Goal: Task Accomplishment & Management: Use online tool/utility

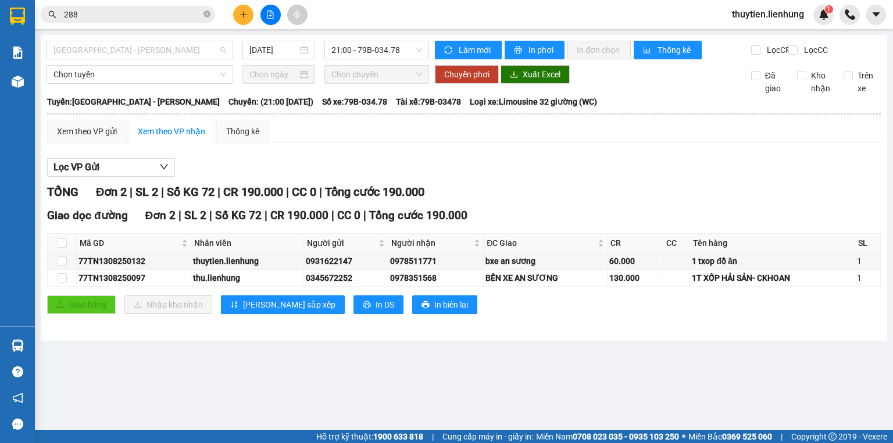
click at [218, 51] on span "Nha Trang - Hồ Chí Minh" at bounding box center [139, 49] width 173 height 17
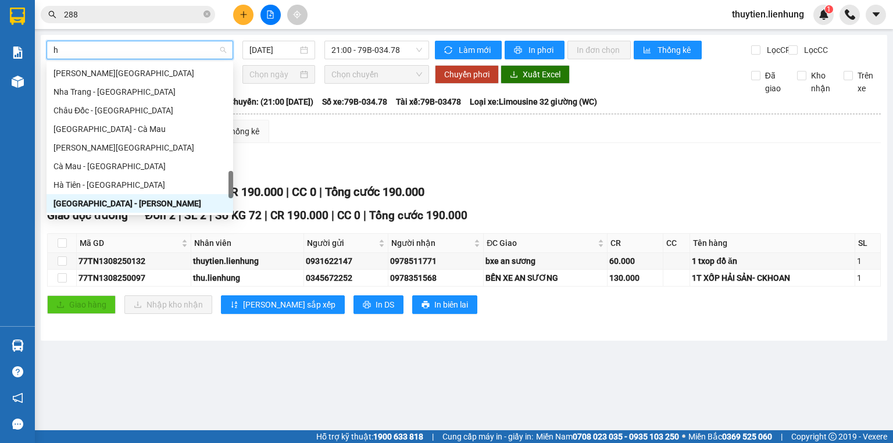
type input "ho"
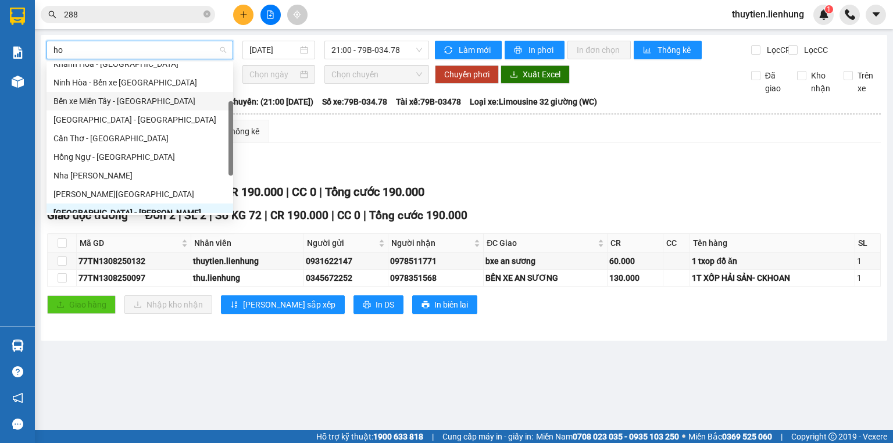
scroll to position [93, 0]
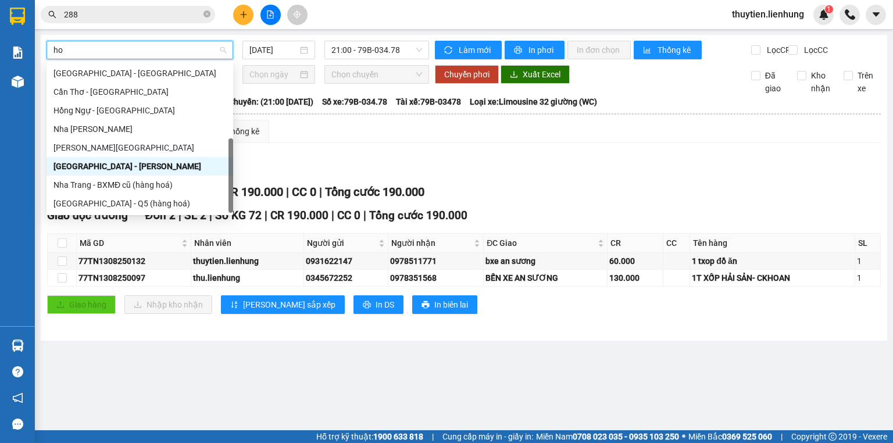
click at [126, 170] on div "Nha Trang - Hồ Chí Minh" at bounding box center [139, 166] width 173 height 13
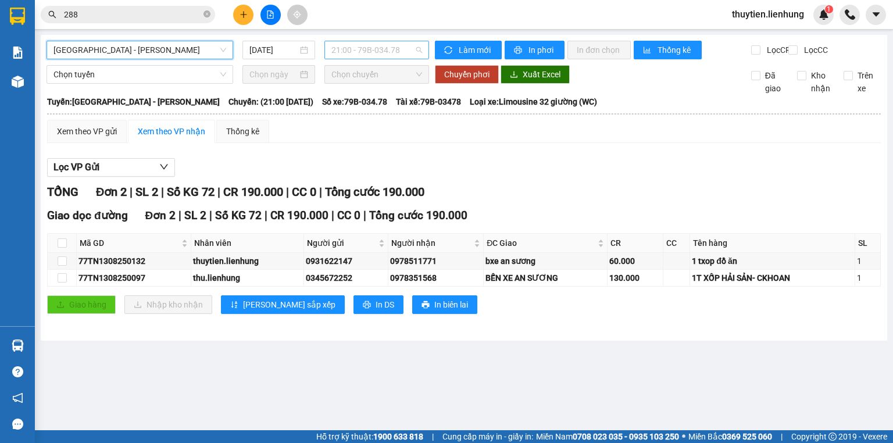
click at [344, 51] on span "21:00 - 79B-034.78" at bounding box center [376, 49] width 91 height 17
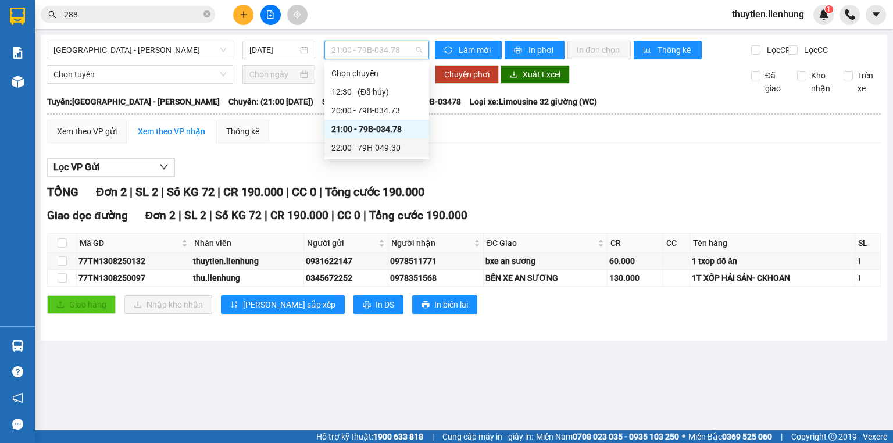
click at [347, 145] on div "22:00 - 79H-049.30" at bounding box center [376, 147] width 91 height 13
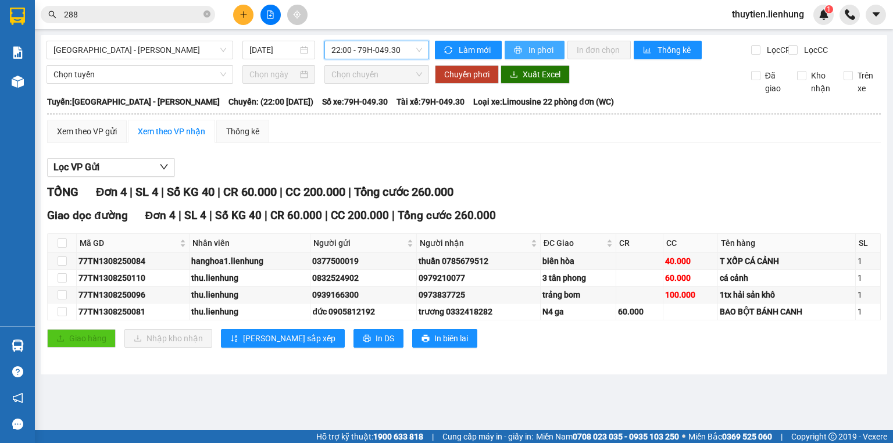
click at [537, 48] on span "In phơi" at bounding box center [542, 50] width 27 height 13
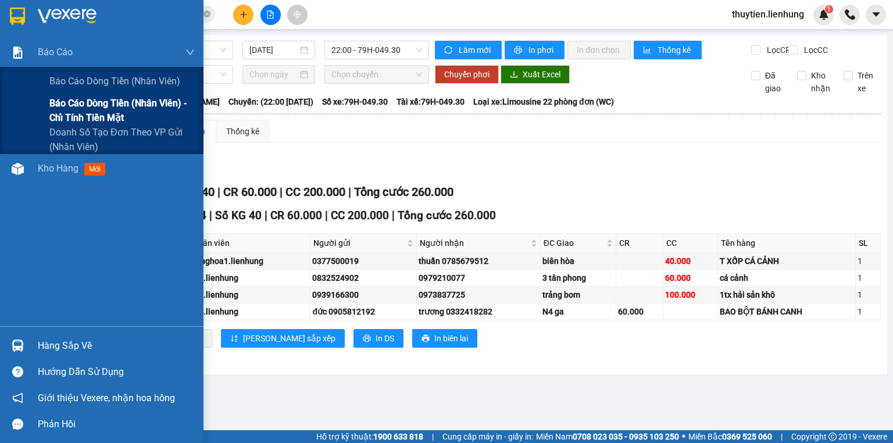
click at [77, 103] on span "Báo cáo dòng tiền (nhân viên) - chỉ tính tiền mặt" at bounding box center [121, 110] width 145 height 29
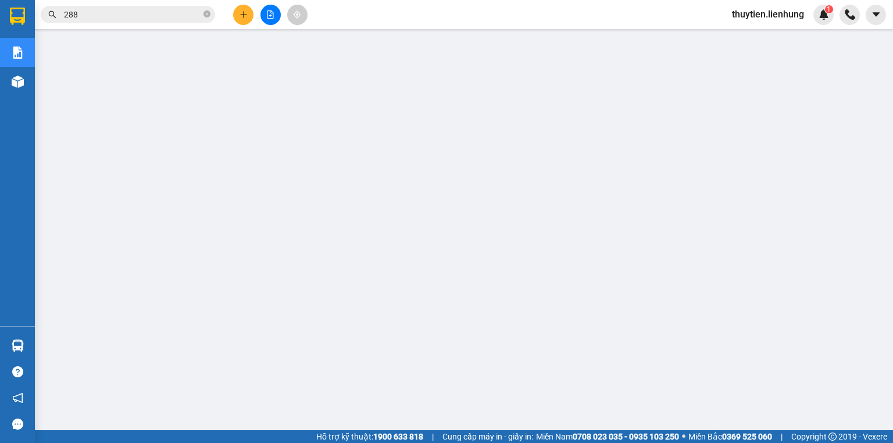
click at [758, 16] on span "thuytien.lienhung" at bounding box center [768, 14] width 91 height 15
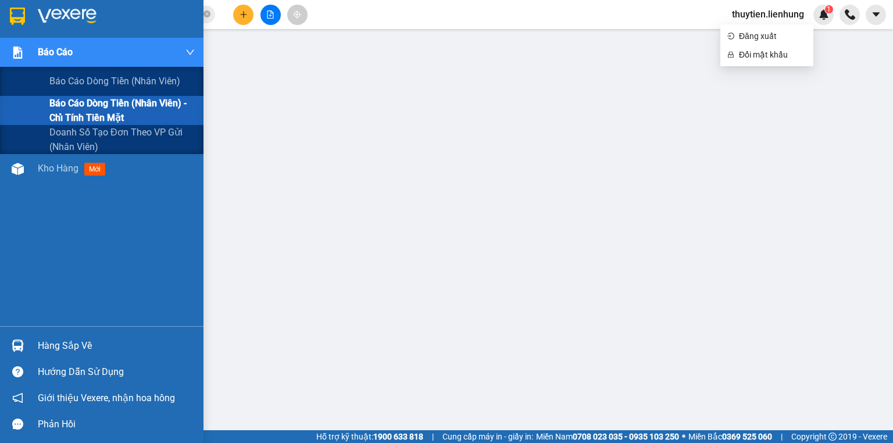
click at [44, 106] on div "Báo cáo dòng tiền (nhân viên) - chỉ tính tiền mặt" at bounding box center [102, 110] width 204 height 29
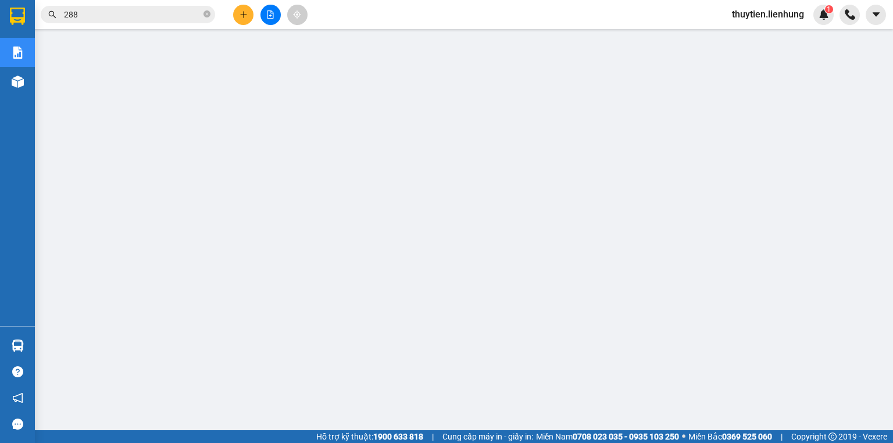
click at [748, 16] on span "thuytien.lienhung" at bounding box center [768, 14] width 91 height 15
click at [744, 35] on span "Đăng xuất" at bounding box center [772, 36] width 67 height 13
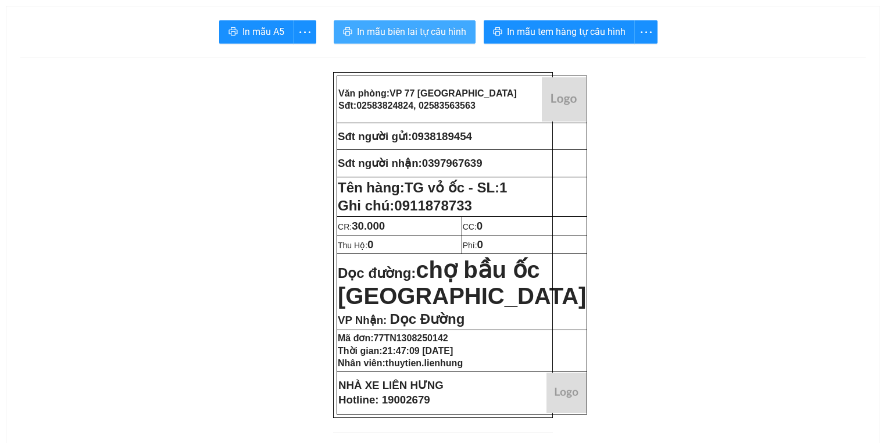
click at [431, 40] on button "In mẫu biên lai tự cấu hình" at bounding box center [405, 31] width 142 height 23
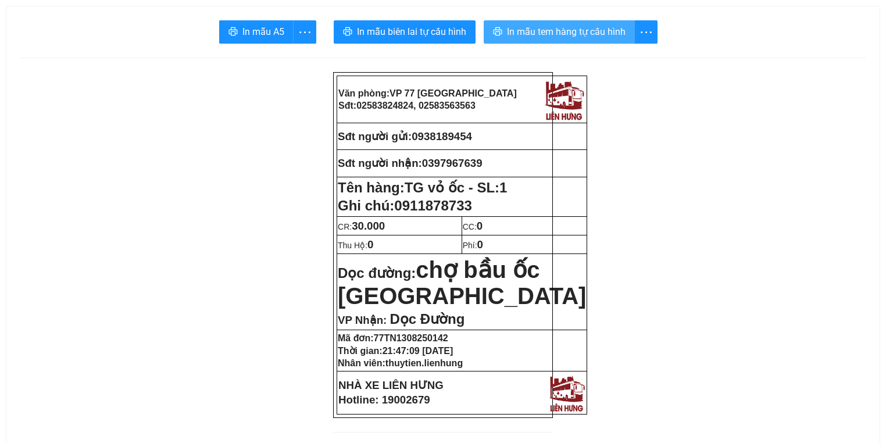
click at [586, 38] on span "In mẫu tem hàng tự cấu hình" at bounding box center [566, 31] width 119 height 15
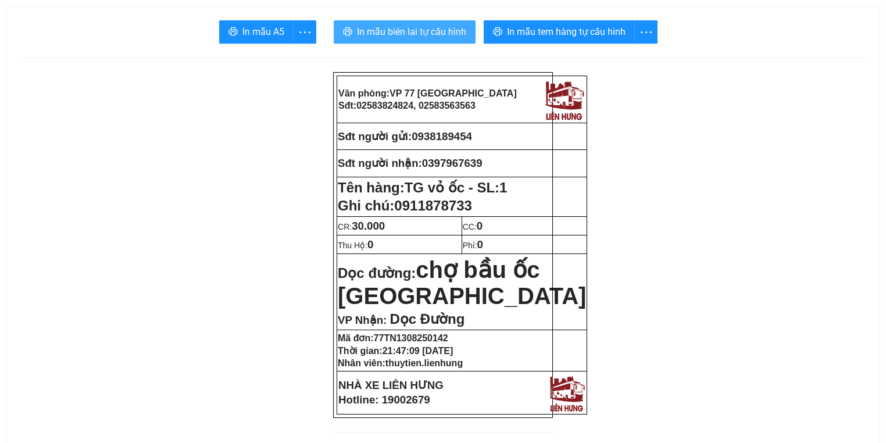
click at [405, 30] on span "In mẫu biên lai tự cấu hình" at bounding box center [411, 31] width 109 height 15
